Goal: Navigation & Orientation: Find specific page/section

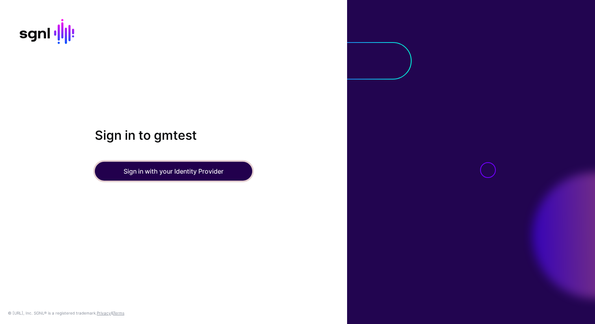
click at [172, 179] on button "Sign in with your Identity Provider" at bounding box center [173, 171] width 157 height 19
click at [170, 173] on button "Sign in with your Identity Provider" at bounding box center [173, 171] width 157 height 19
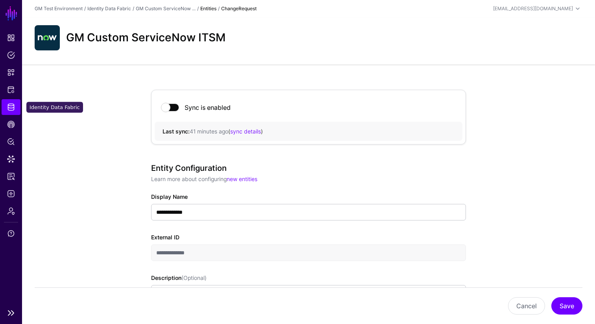
click at [13, 109] on span "Identity Data Fabric" at bounding box center [11, 107] width 8 height 8
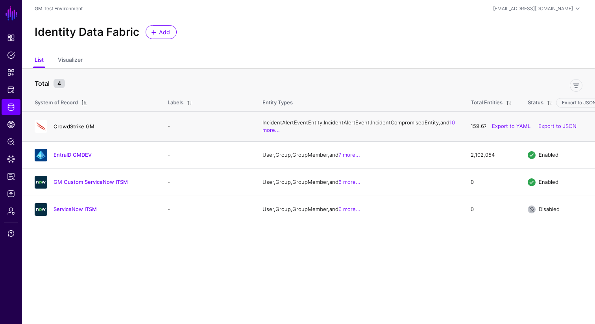
click at [74, 129] on link "CrowdStrike GM" at bounding box center [73, 126] width 41 height 6
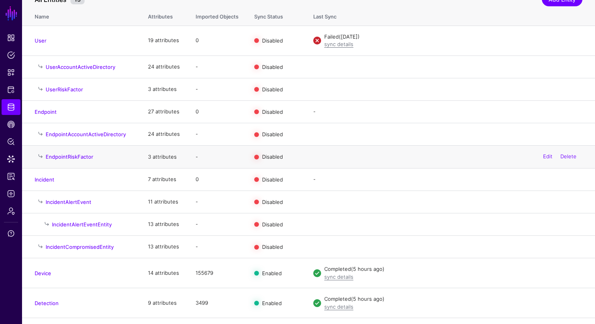
scroll to position [120, 0]
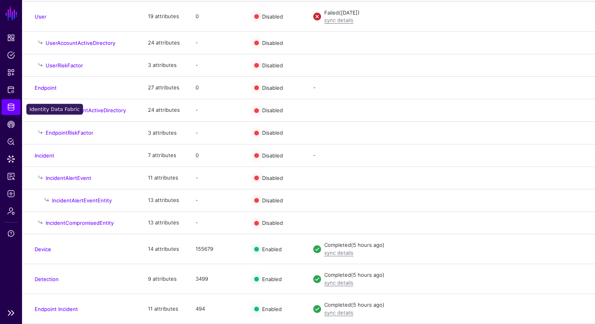
click at [12, 107] on span "Identity Data Fabric" at bounding box center [11, 107] width 8 height 8
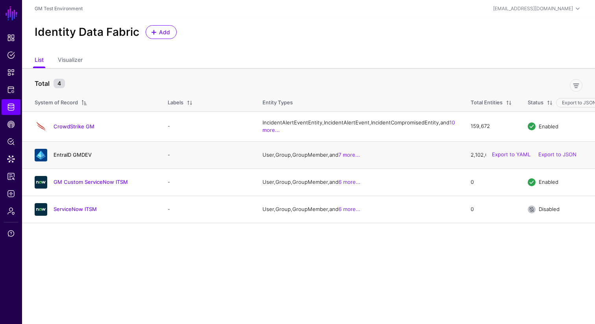
click at [70, 158] on link "EntraID GMDEV" at bounding box center [72, 154] width 38 height 6
